Goal: Use online tool/utility: Use online tool/utility

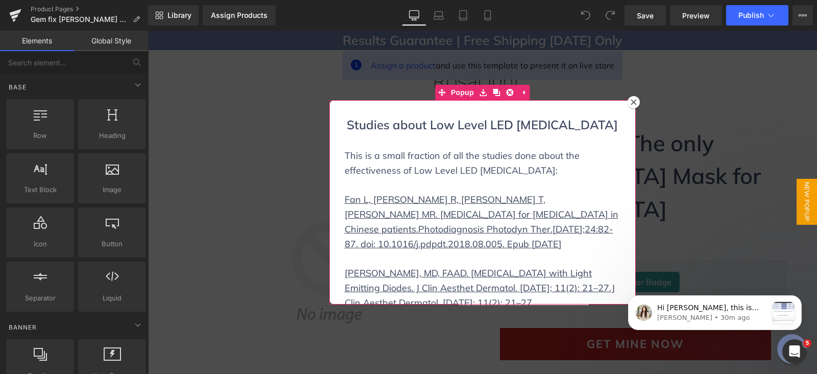
click at [631, 104] on icon at bounding box center [634, 102] width 6 height 6
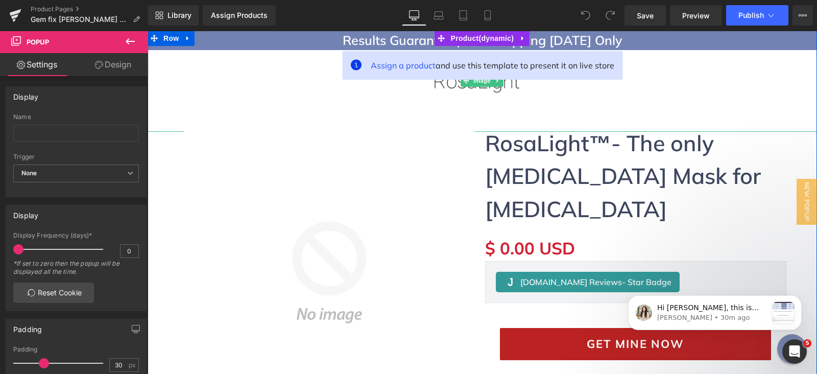
click at [679, 37] on div at bounding box center [483, 81] width 670 height 102
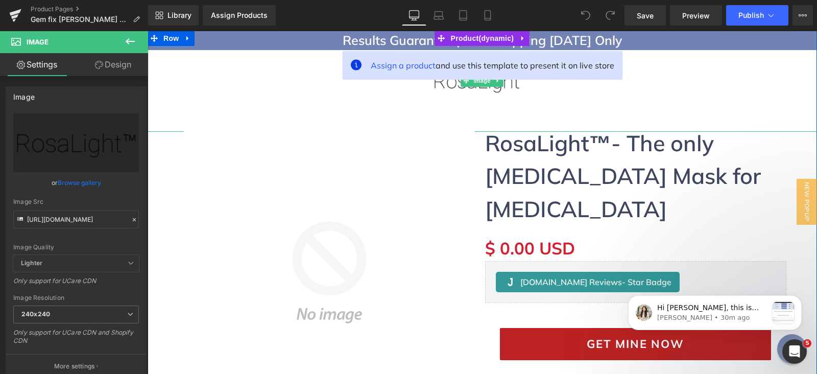
click at [226, 45] on div at bounding box center [483, 81] width 670 height 102
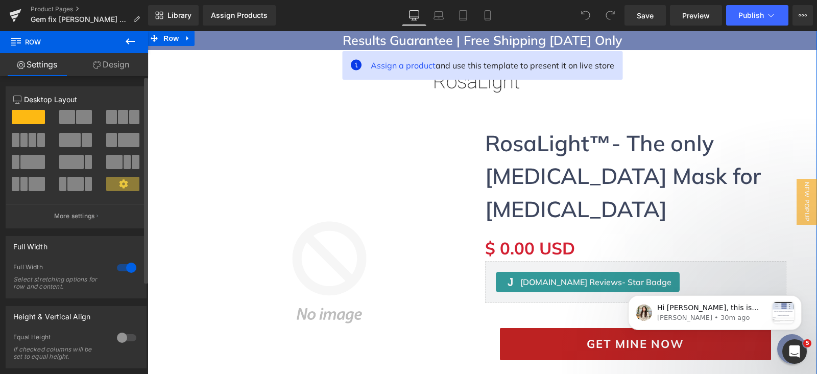
click at [122, 272] on div at bounding box center [126, 267] width 25 height 16
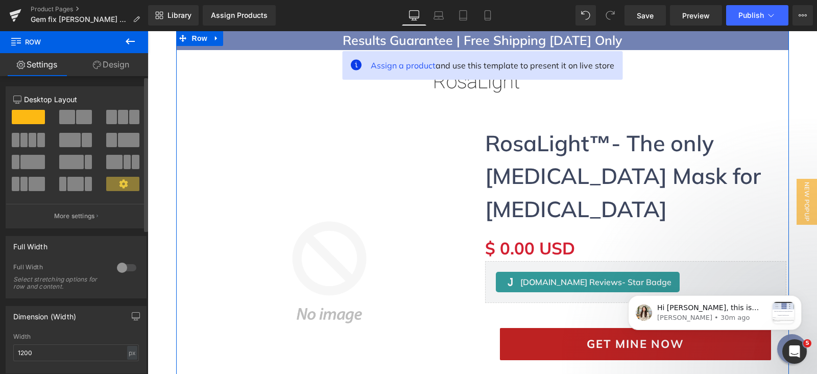
click at [122, 272] on div at bounding box center [126, 267] width 25 height 16
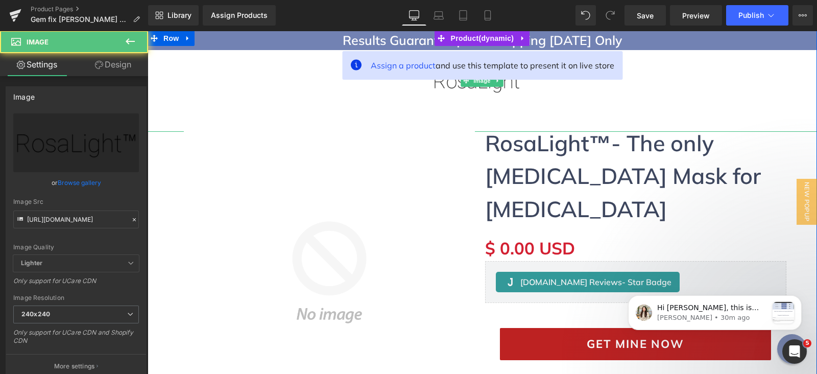
click at [244, 97] on div at bounding box center [483, 81] width 670 height 102
click at [251, 92] on div at bounding box center [483, 81] width 670 height 102
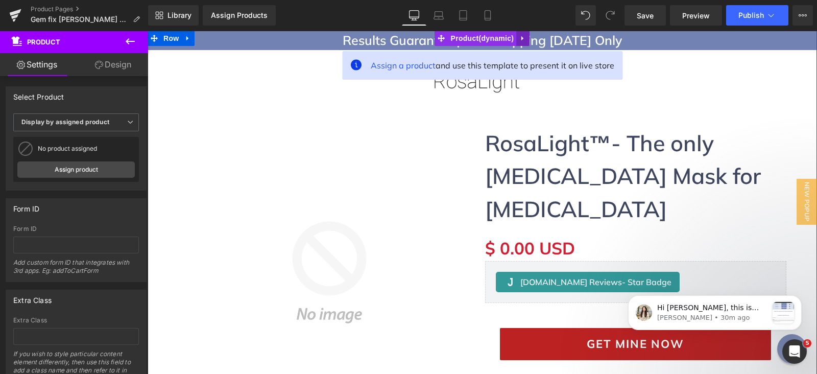
click at [519, 39] on icon at bounding box center [522, 39] width 7 height 8
click at [527, 41] on icon at bounding box center [529, 38] width 7 height 7
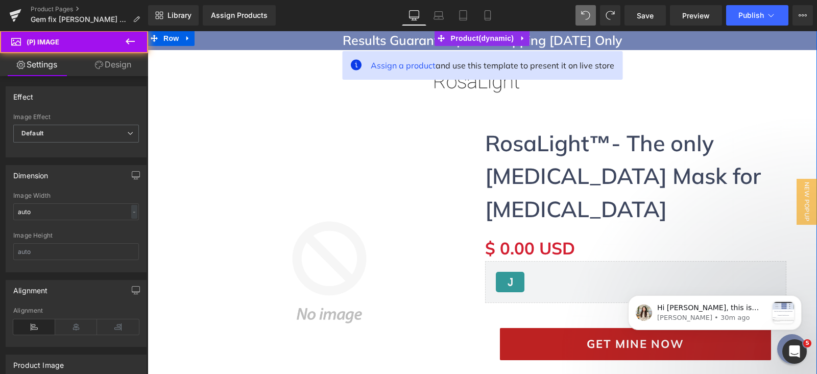
click at [321, 155] on img at bounding box center [329, 272] width 301 height 291
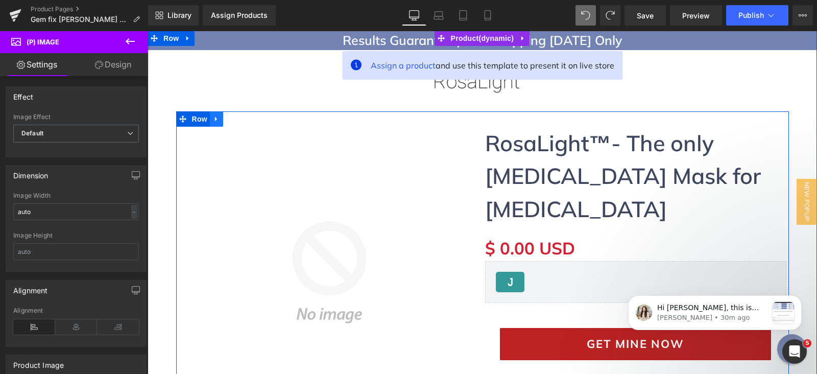
click at [216, 119] on link at bounding box center [216, 118] width 13 height 15
click at [236, 121] on link at bounding box center [242, 118] width 13 height 15
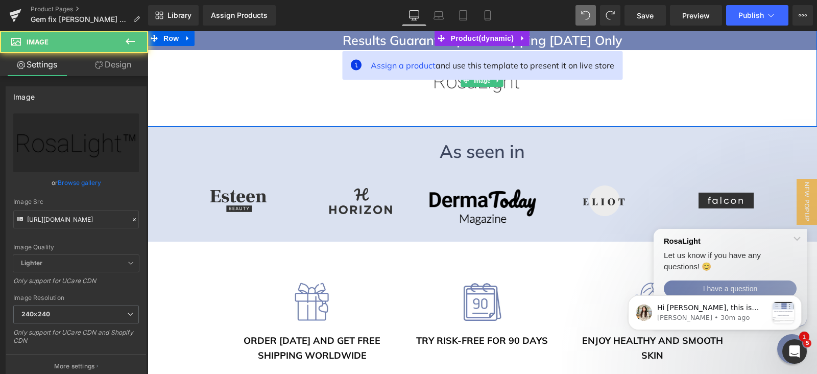
click at [417, 38] on div at bounding box center [483, 81] width 670 height 102
click at [421, 38] on div at bounding box center [483, 81] width 670 height 102
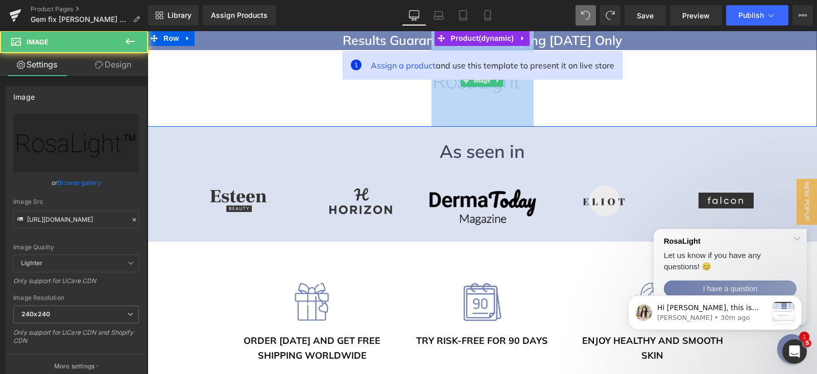
click at [421, 38] on div at bounding box center [483, 81] width 670 height 102
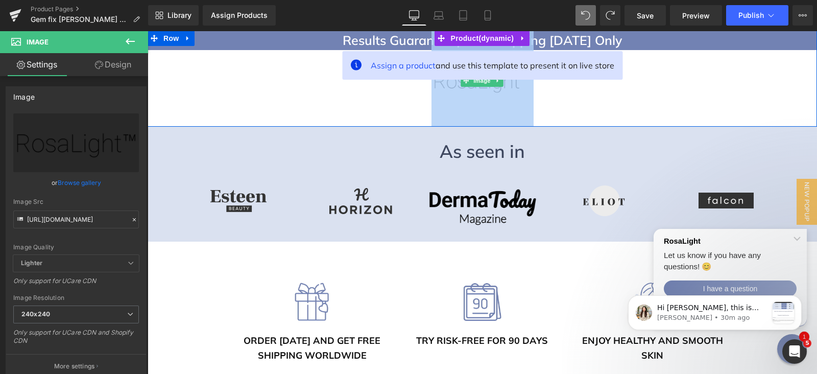
click at [401, 36] on div at bounding box center [483, 81] width 670 height 102
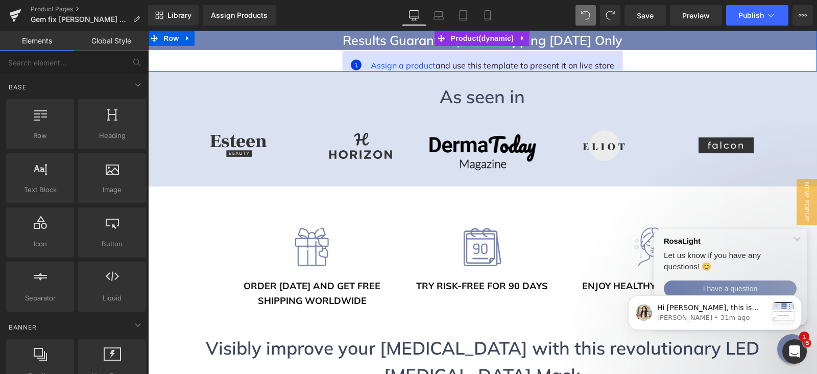
click at [306, 36] on h1 "Results Guarantee | Free Shipping [DATE] Only" at bounding box center [483, 40] width 670 height 19
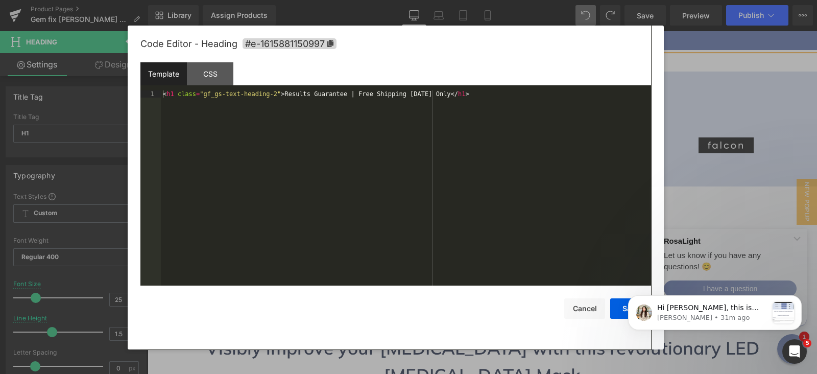
click at [236, 0] on div "You are previewing how the will restyle your page. You can not edit Elements in…" at bounding box center [408, 0] width 817 height 0
click at [202, 67] on div "CSS" at bounding box center [210, 73] width 46 height 23
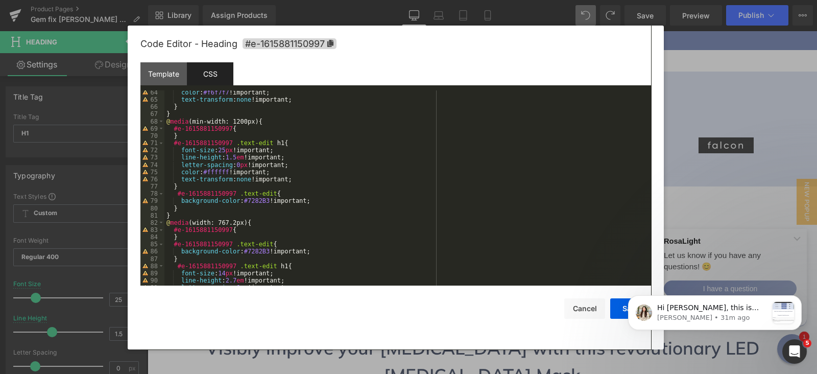
scroll to position [499, 0]
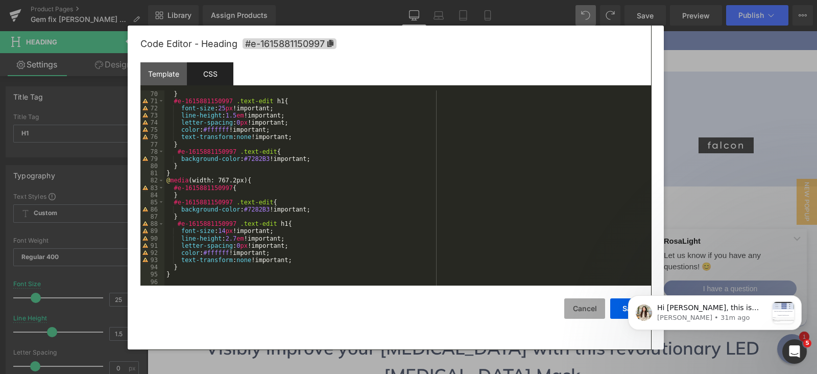
click at [567, 313] on button "Cancel" at bounding box center [584, 308] width 41 height 20
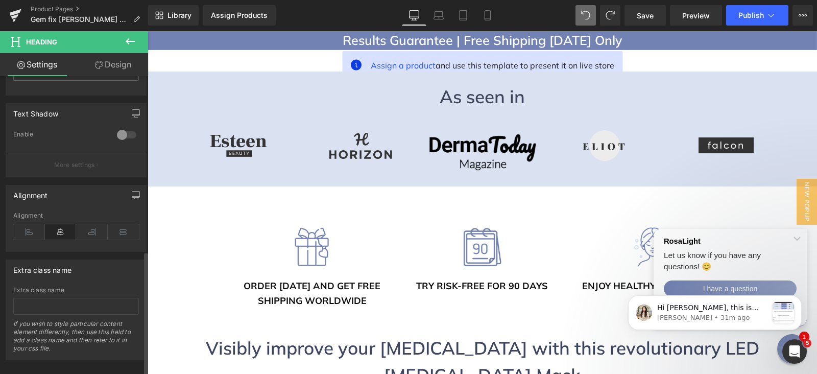
scroll to position [426, 0]
